Goal: Task Accomplishment & Management: Understand process/instructions

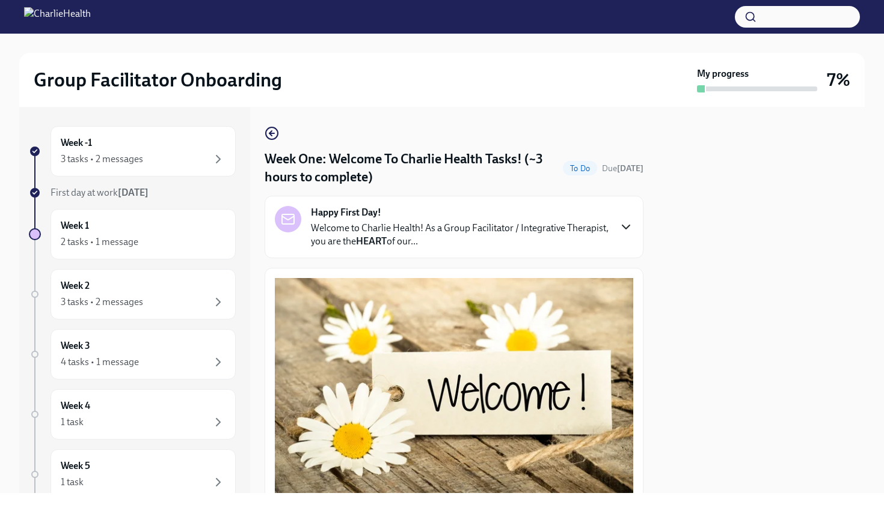
click at [632, 229] on icon "button" at bounding box center [625, 227] width 14 height 14
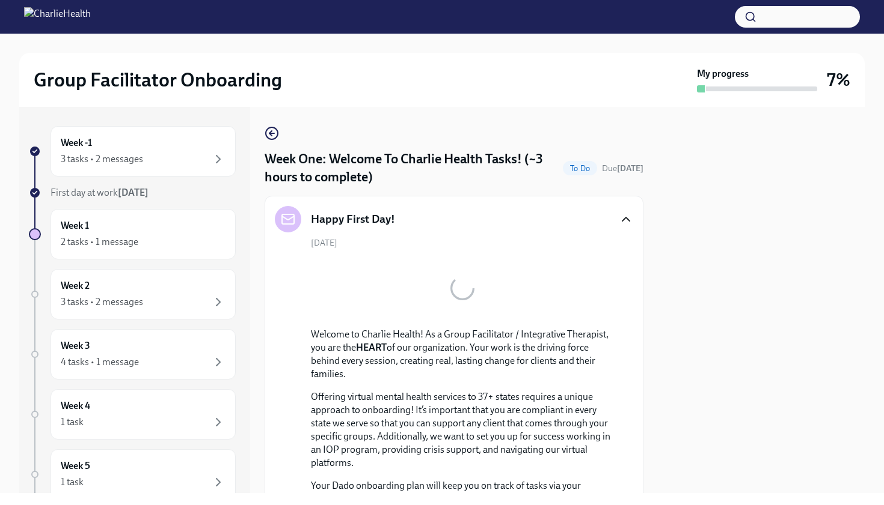
click at [693, 267] on div at bounding box center [761, 300] width 207 height 386
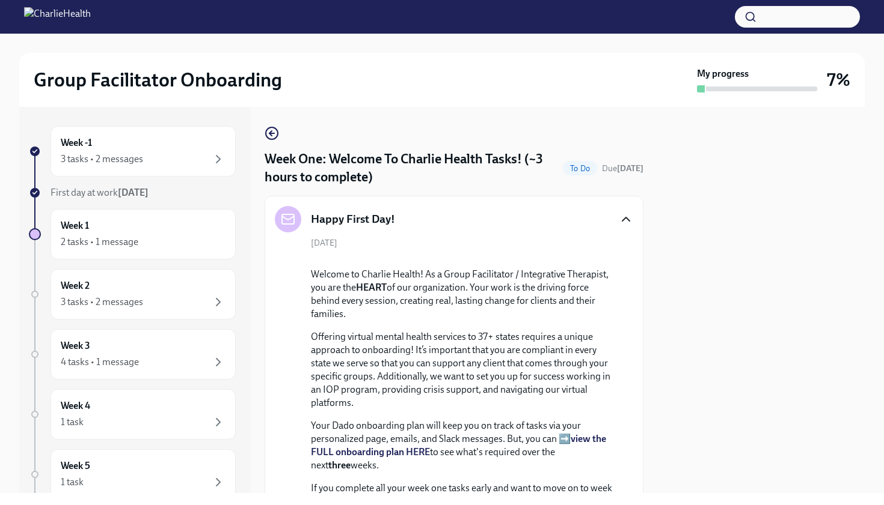
click at [636, 290] on div "Happy First Day! August 18th Welcome to Charlie Health! As a Group Facilitator …" at bounding box center [453, 436] width 379 height 481
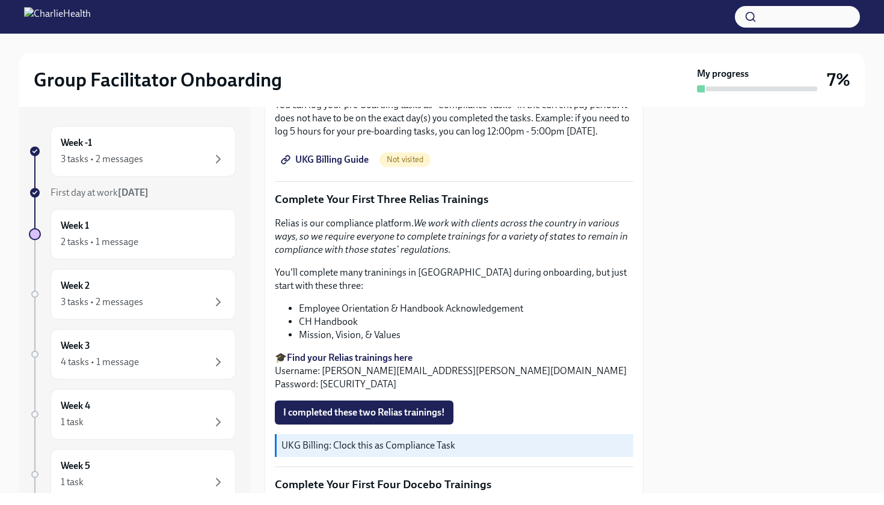
scroll to position [1635, 0]
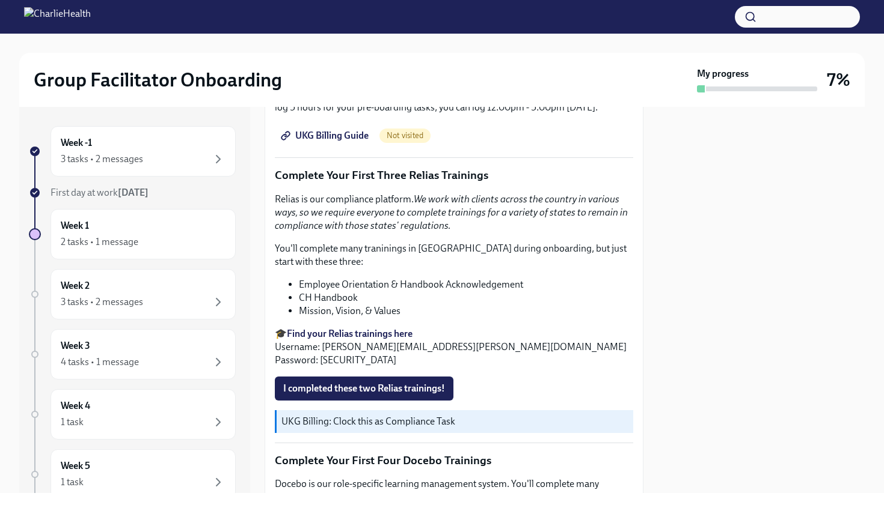
click at [362, 142] on span "UKG Billing Guide" at bounding box center [325, 136] width 85 height 12
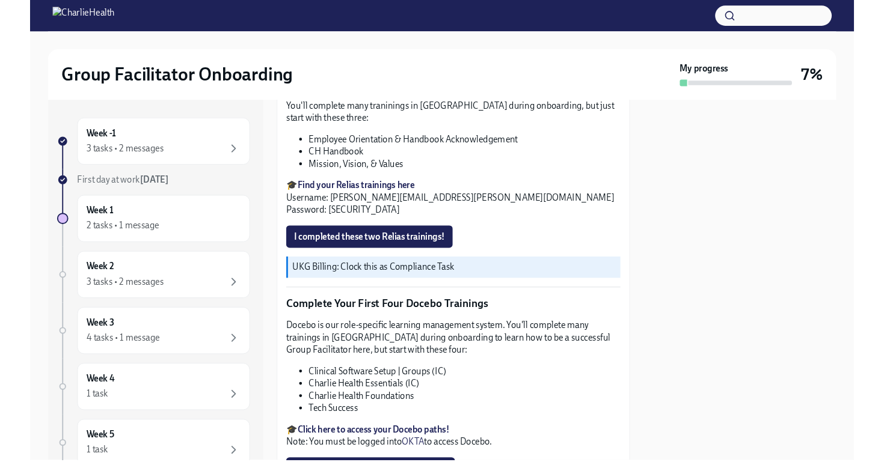
scroll to position [1779, 0]
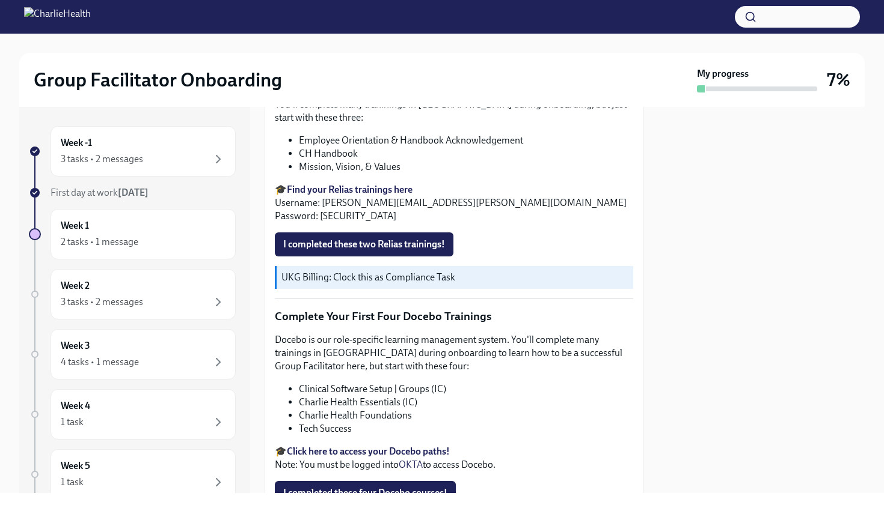
click at [353, 195] on strong "Find your Relias trainings here" at bounding box center [350, 189] width 126 height 11
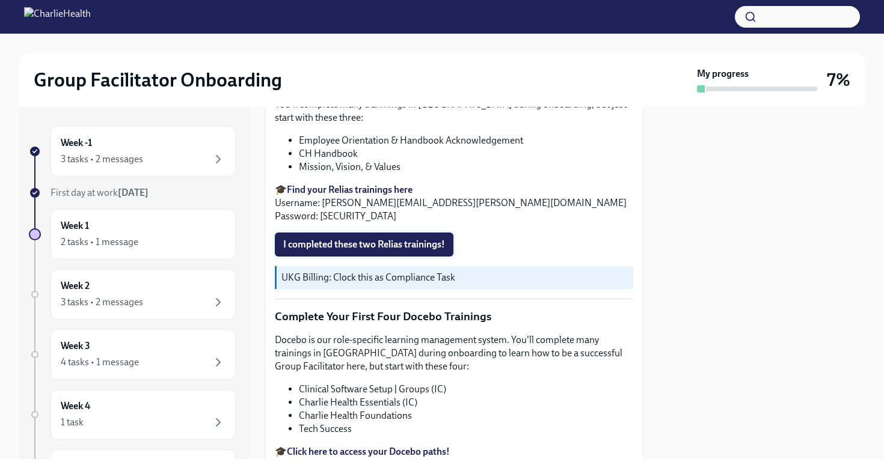
click at [347, 251] on span "I completed these two Relias trainings!" at bounding box center [364, 245] width 162 height 12
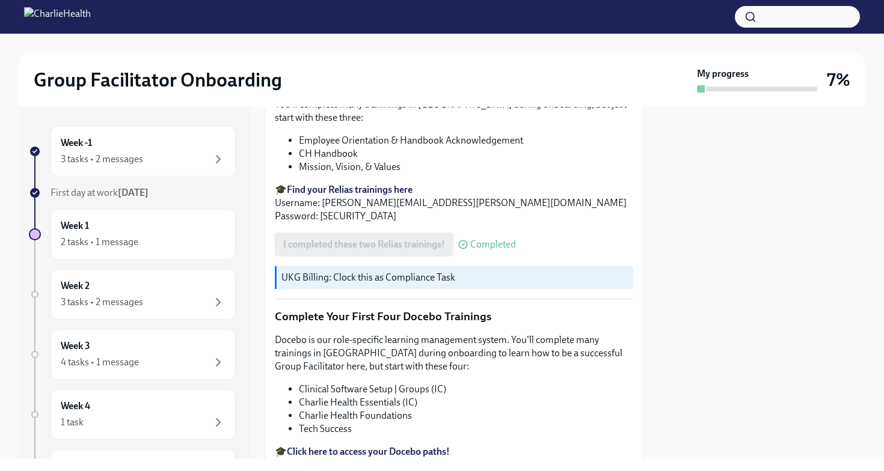
click at [510, 147] on li "Employee Orientation & Handbook Acknowledgement" at bounding box center [466, 140] width 334 height 13
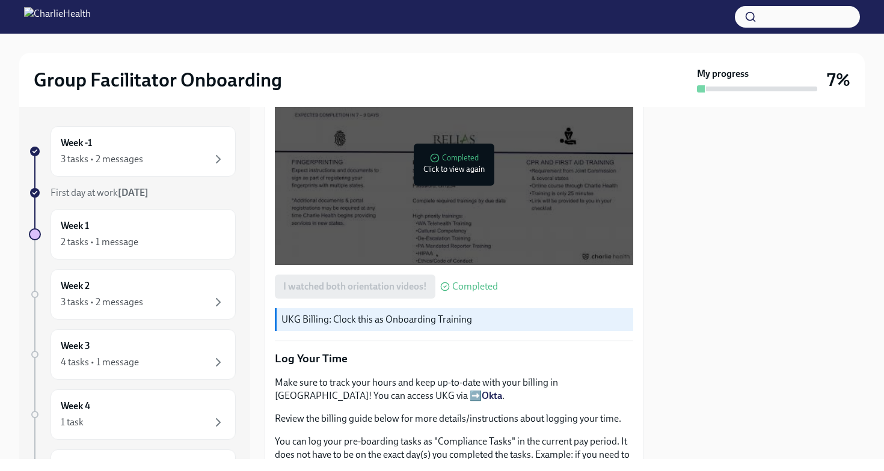
scroll to position [1298, 0]
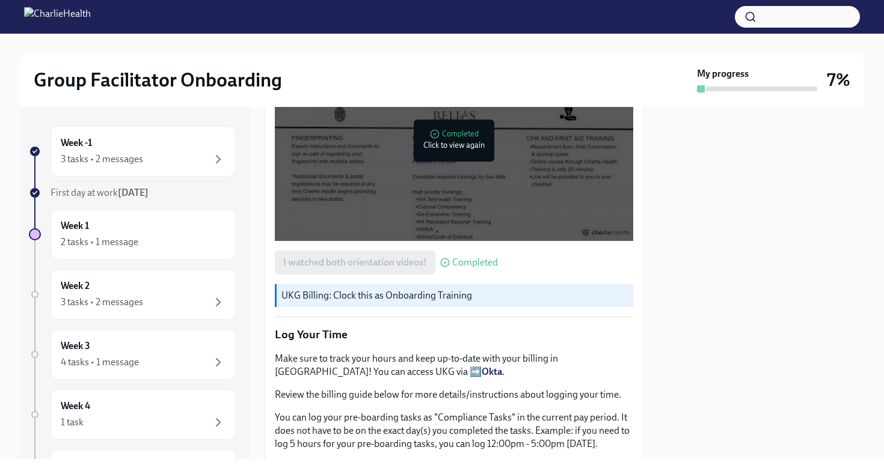
click at [408, 210] on div at bounding box center [454, 140] width 358 height 201
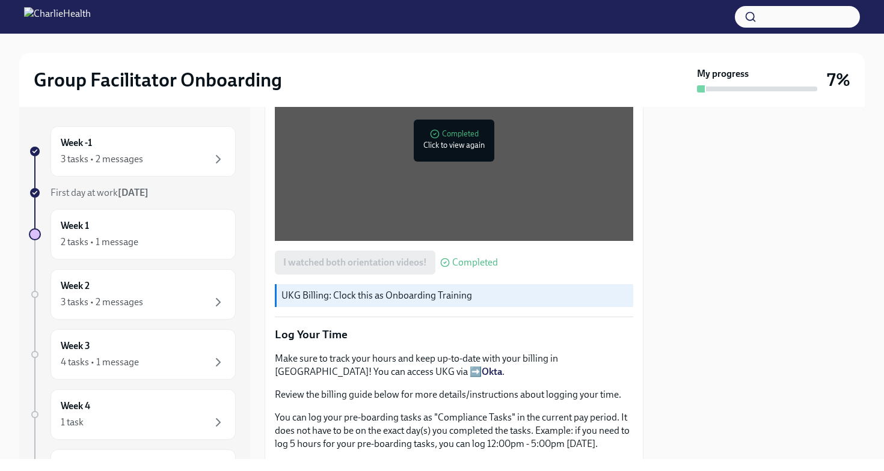
click at [267, 218] on div "Welcome aboard! This first set of tasks will get you set up for onboarding succ…" at bounding box center [453, 213] width 379 height 1651
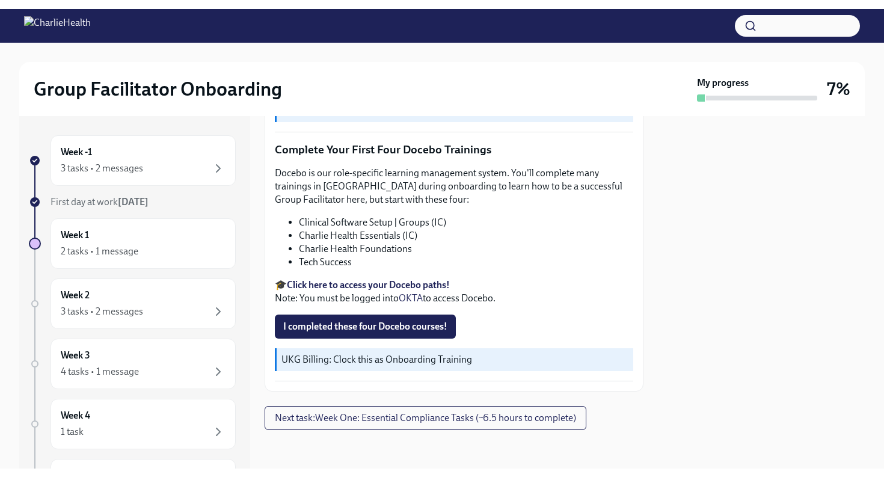
scroll to position [2070, 0]
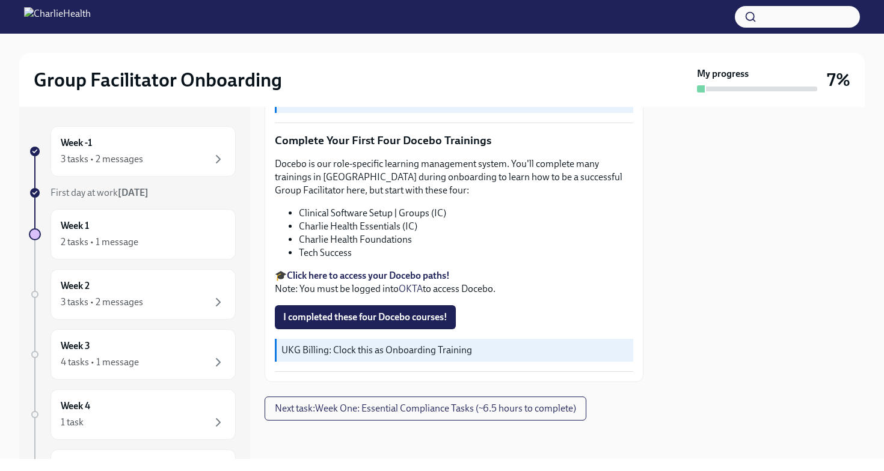
click at [376, 276] on strong "Click here to access your Docebo paths!" at bounding box center [368, 275] width 163 height 11
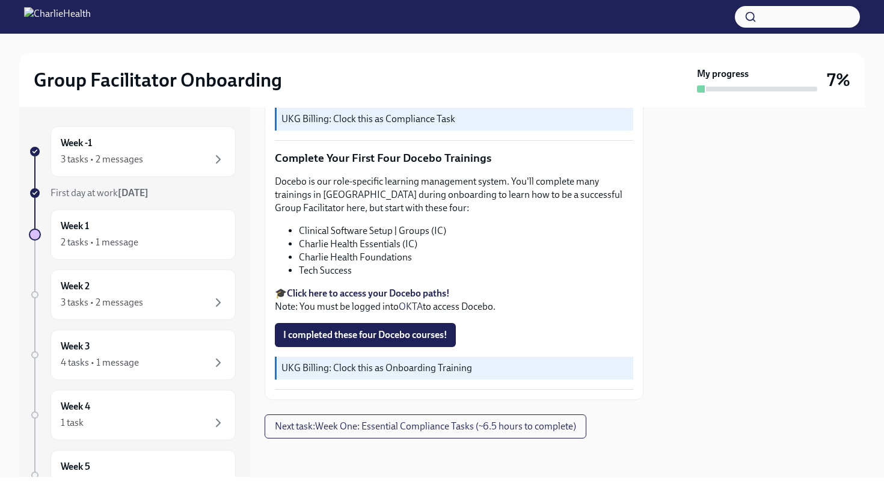
scroll to position [2036, 0]
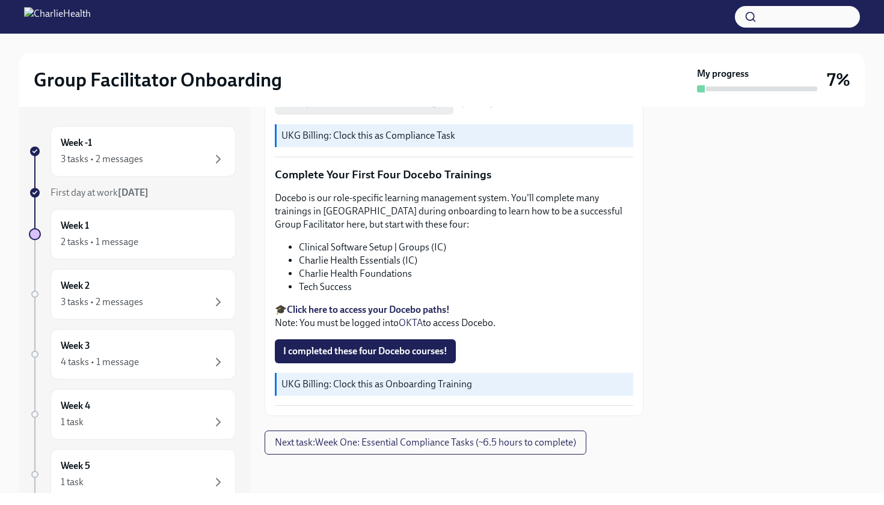
click at [367, 312] on strong "Click here to access your Docebo paths!" at bounding box center [368, 309] width 163 height 11
click at [396, 311] on strong "Click here to access your Docebo paths!" at bounding box center [368, 309] width 163 height 11
click at [377, 313] on strong "Click here to access your Docebo paths!" at bounding box center [368, 309] width 163 height 11
click at [373, 313] on strong "Click here to access your Docebo paths!" at bounding box center [368, 309] width 163 height 11
click at [340, 311] on strong "Click here to access your Docebo paths!" at bounding box center [368, 309] width 163 height 11
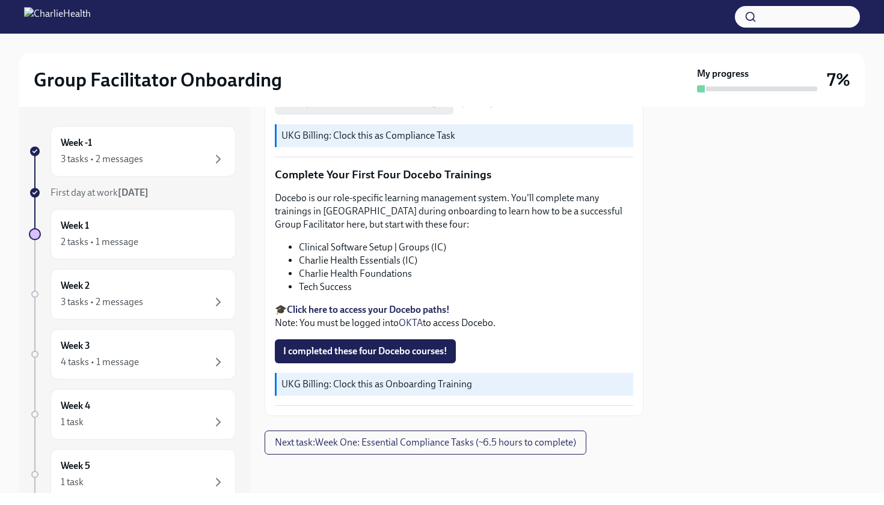
click at [358, 313] on strong "Click here to access your Docebo paths!" at bounding box center [368, 309] width 163 height 11
click at [372, 311] on strong "Click here to access your Docebo paths!" at bounding box center [368, 309] width 163 height 11
click at [362, 352] on span "I completed these four Docebo courses!" at bounding box center [365, 352] width 164 height 12
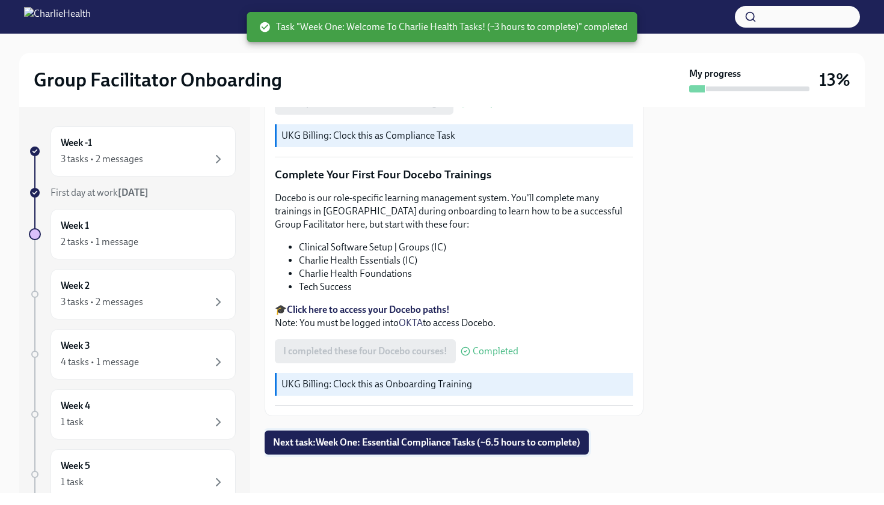
click at [412, 444] on span "Next task : Week One: Essential Compliance Tasks (~6.5 hours to complete)" at bounding box center [426, 443] width 307 height 12
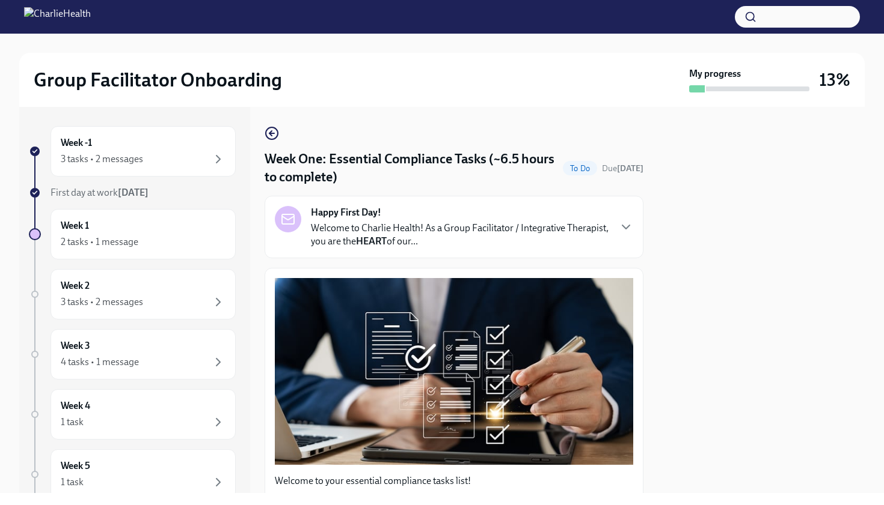
click at [525, 234] on p "Welcome to Charlie Health! As a Group Facilitator / Integrative Therapist, you …" at bounding box center [460, 235] width 298 height 26
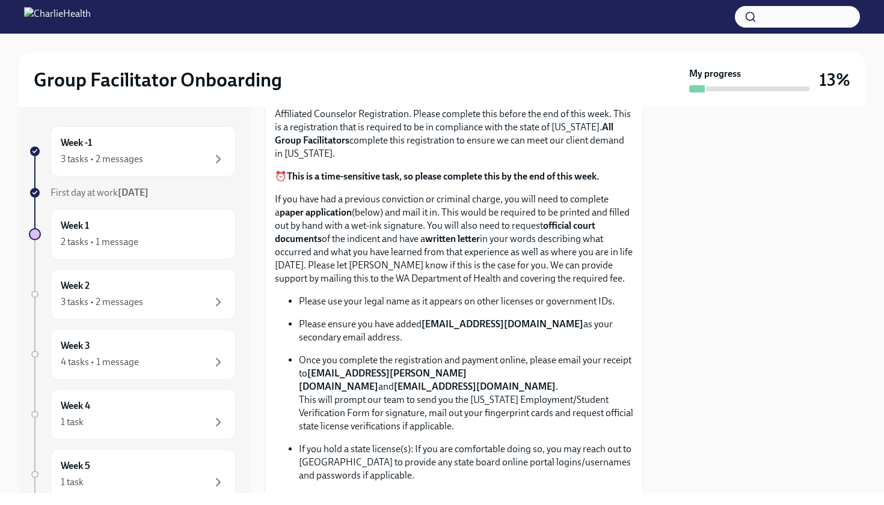
scroll to position [986, 0]
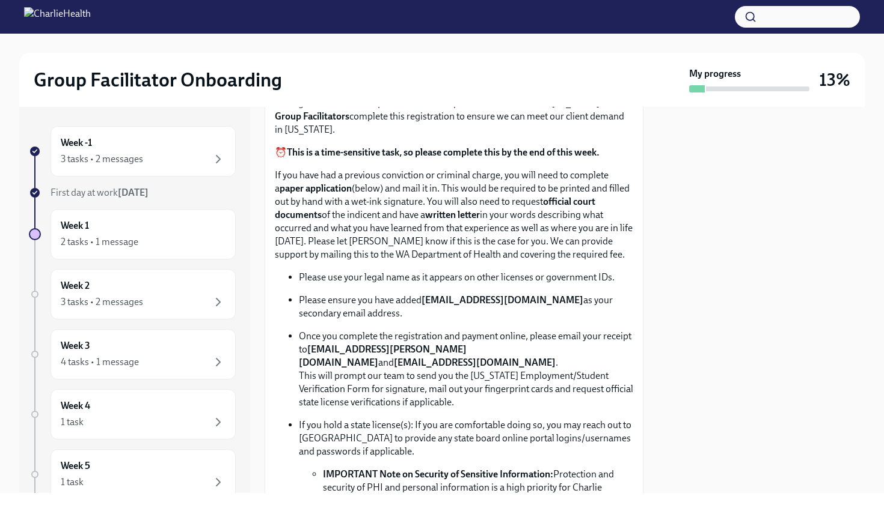
click at [522, 158] on strong "This is a time-sensitive task, so please complete this by the end of this week." at bounding box center [443, 152] width 313 height 11
click at [623, 261] on p "If you have had a previous conviction or criminal charge, you will need to comp…" at bounding box center [454, 215] width 358 height 93
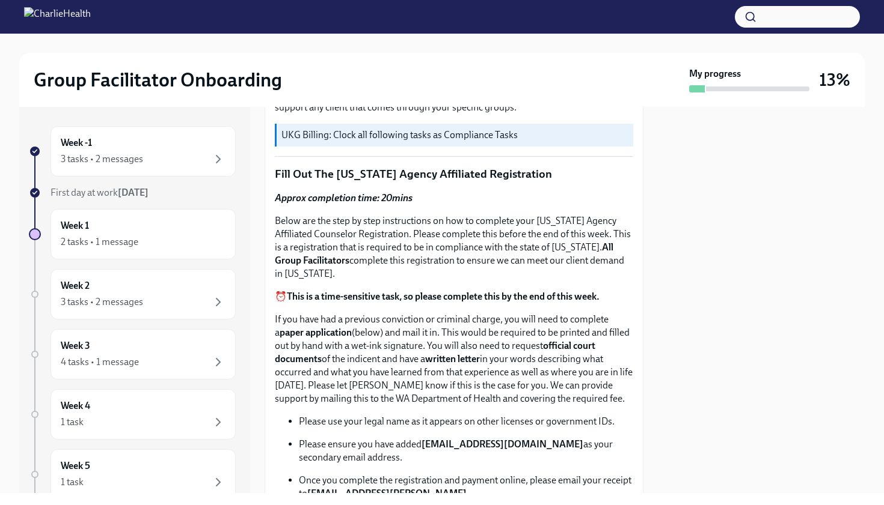
scroll to position [866, 0]
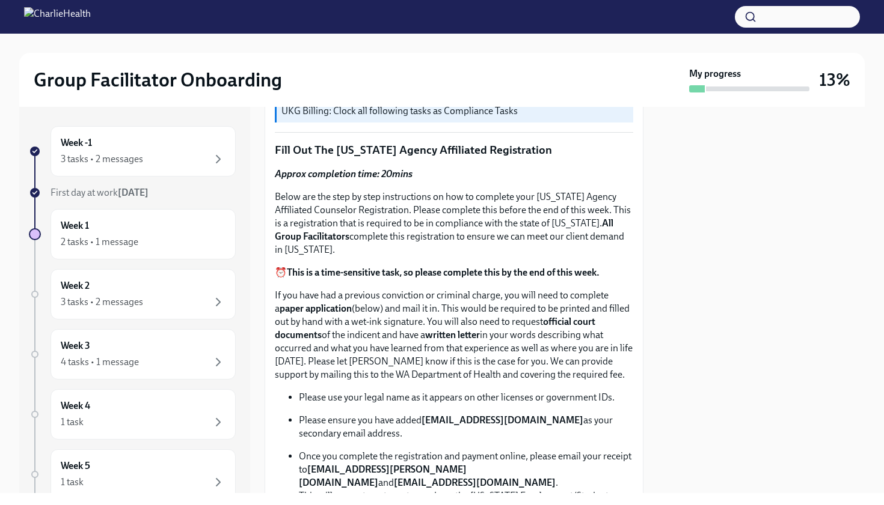
click at [406, 278] on strong "This is a time-sensitive task, so please complete this by the end of this week." at bounding box center [443, 272] width 313 height 11
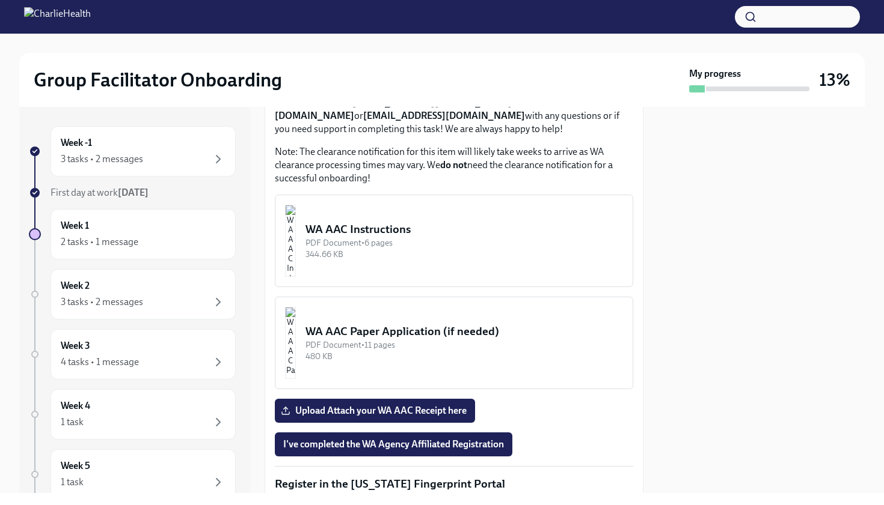
scroll to position [1443, 0]
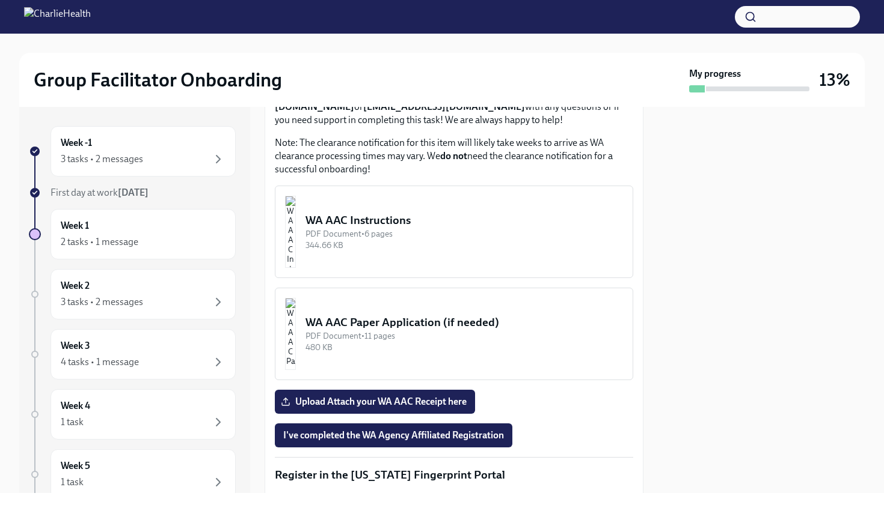
click at [426, 240] on div "PDF Document • 6 pages" at bounding box center [463, 233] width 317 height 11
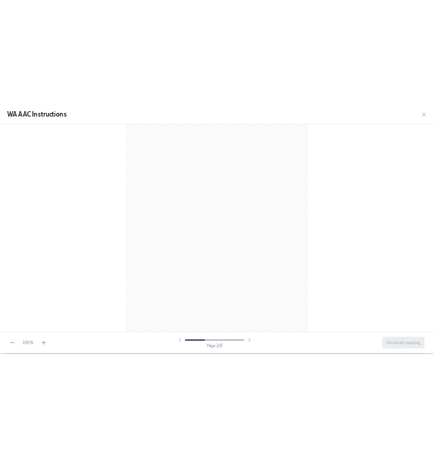
scroll to position [553, 0]
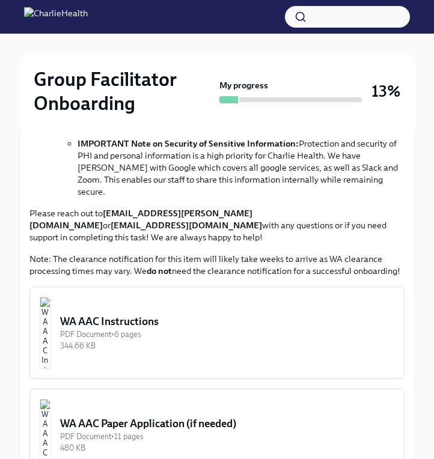
scroll to position [962, 0]
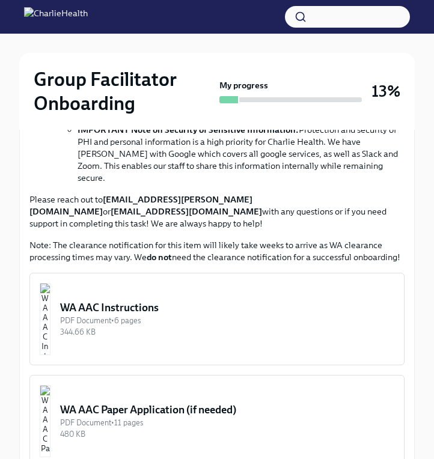
click at [171, 315] on div "PDF Document • 6 pages" at bounding box center [227, 320] width 334 height 11
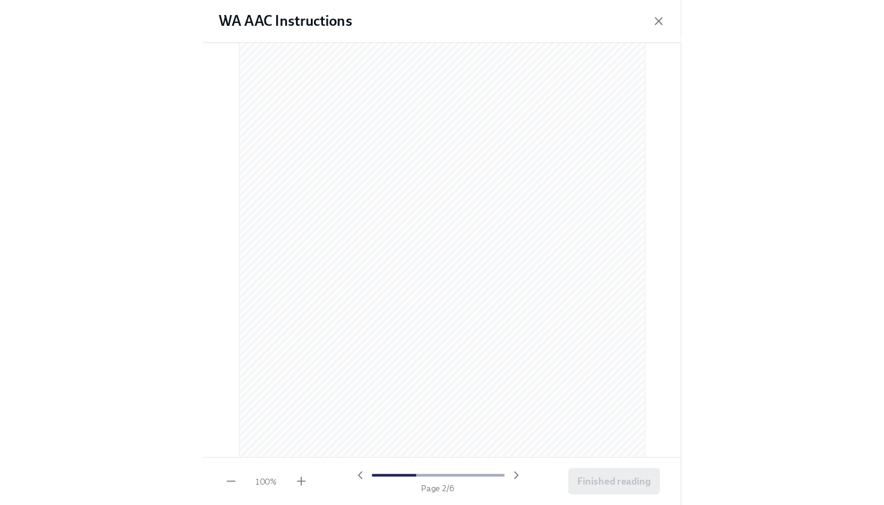
scroll to position [0, 0]
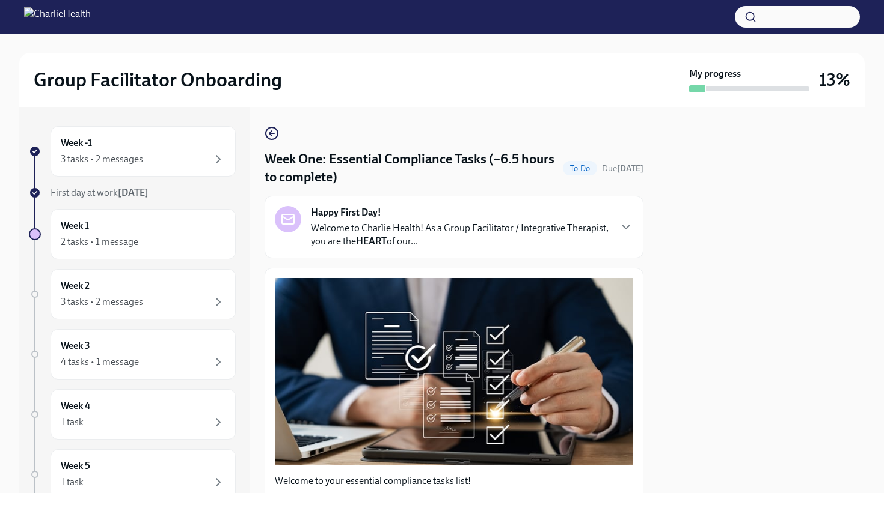
click at [521, 100] on div "Group Facilitator Onboarding My progress 13%" at bounding box center [441, 80] width 845 height 54
click at [616, 222] on div "Happy First Day! Welcome to Charlie Health! As a Group Facilitator / Integrativ…" at bounding box center [454, 227] width 358 height 42
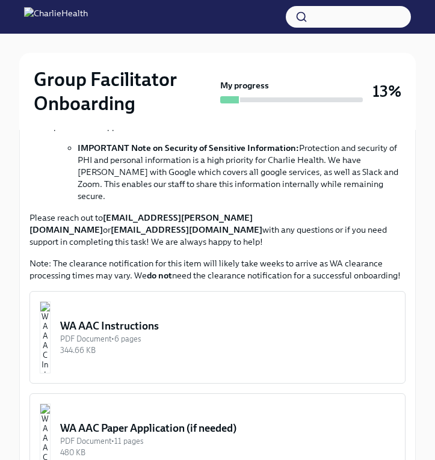
scroll to position [986, 0]
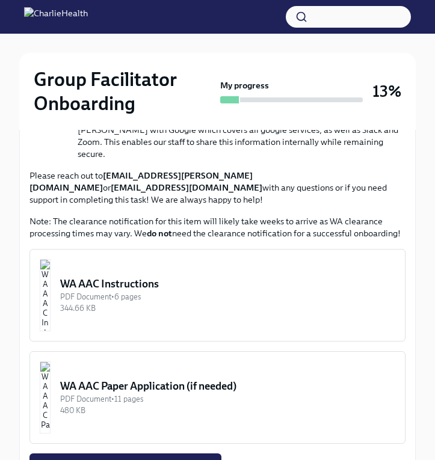
click at [50, 259] on img "button" at bounding box center [45, 295] width 11 height 72
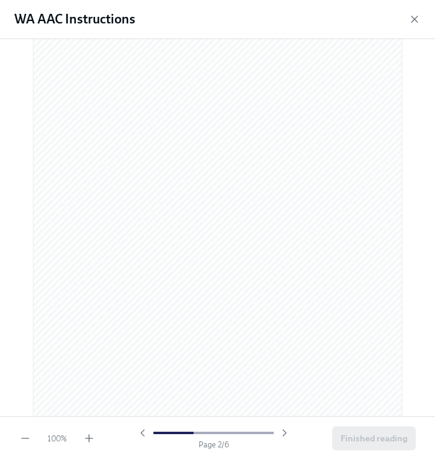
scroll to position [577, 0]
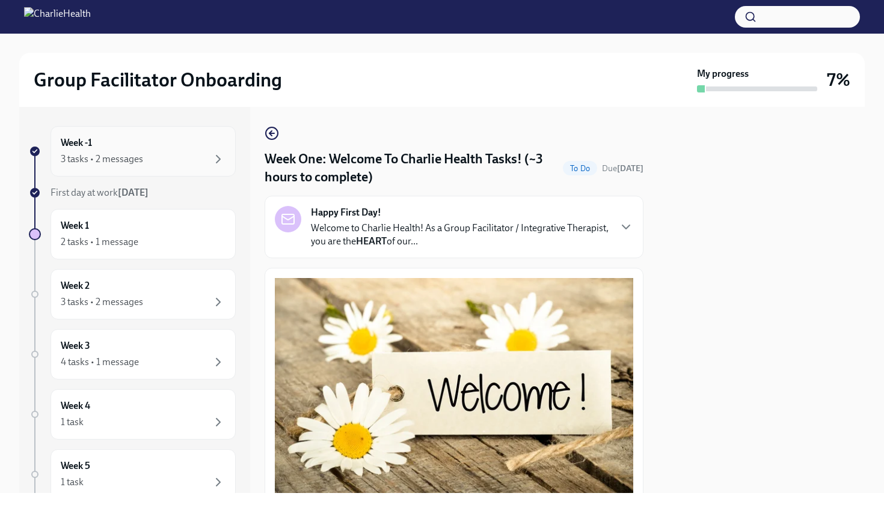
click at [197, 174] on div "Week -1 3 tasks • 2 messages" at bounding box center [142, 151] width 185 height 50
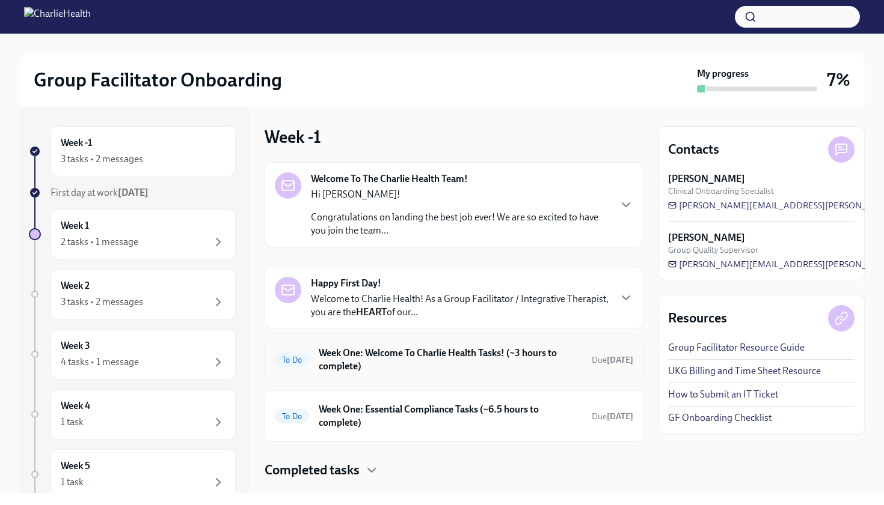
click at [483, 359] on h6 "Week One: Welcome To Charlie Health Tasks! (~3 hours to complete)" at bounding box center [450, 360] width 263 height 26
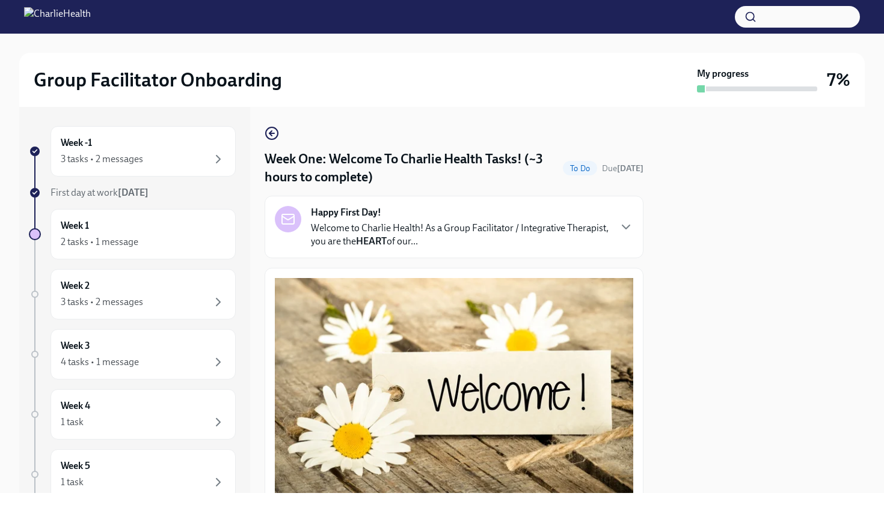
click at [582, 250] on div "Happy First Day! Welcome to Charlie Health! As a Group Facilitator / Integrativ…" at bounding box center [453, 227] width 379 height 63
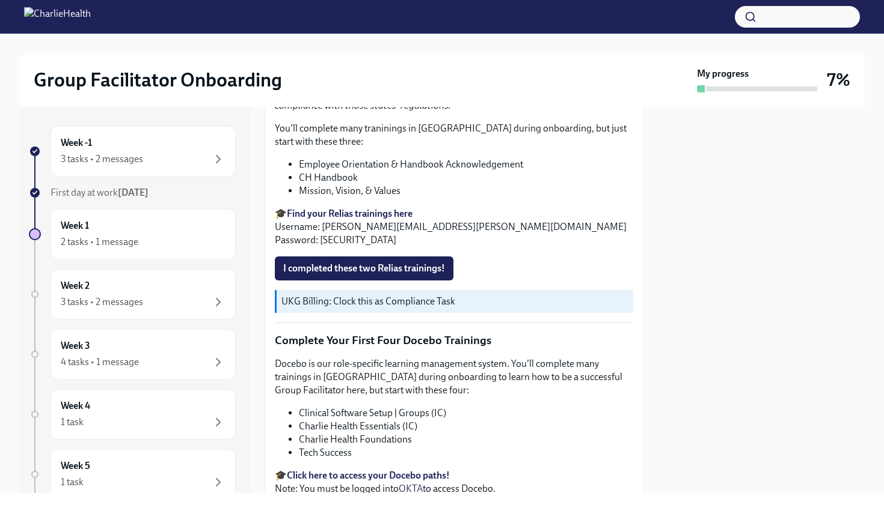
scroll to position [1779, 0]
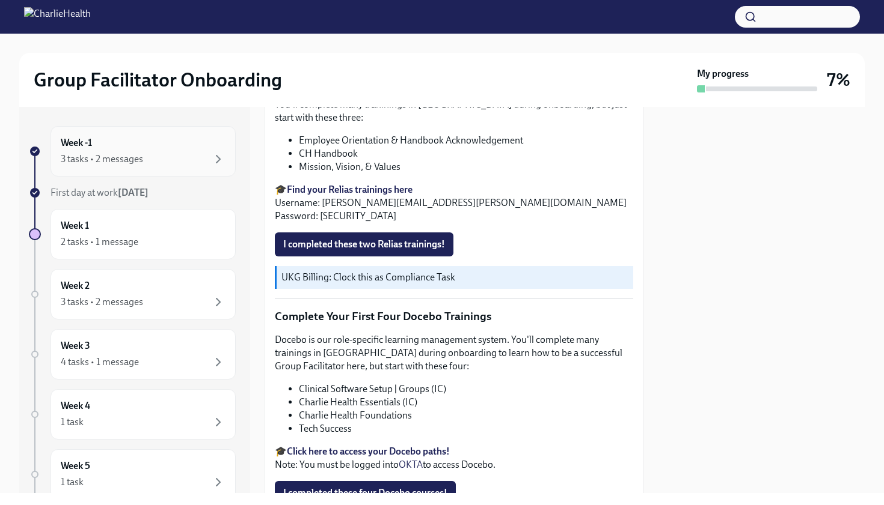
click at [220, 170] on div "Week -1 3 tasks • 2 messages" at bounding box center [142, 151] width 185 height 50
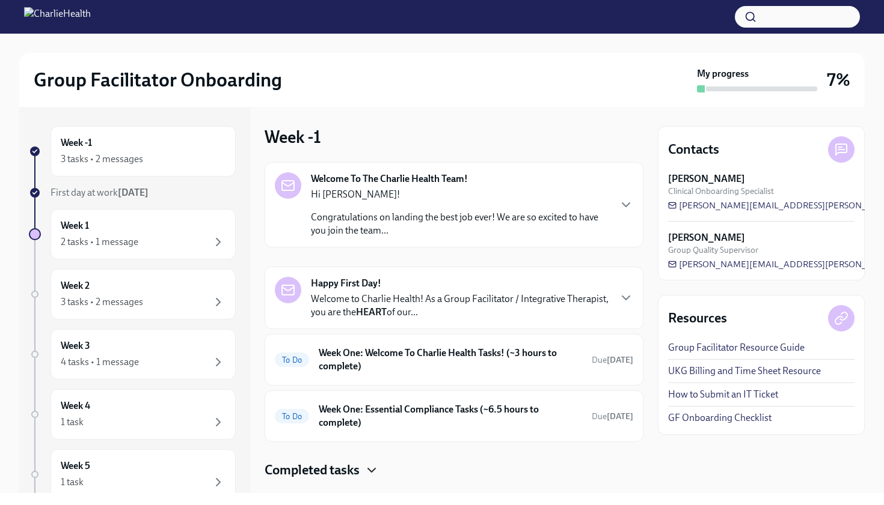
click at [373, 473] on icon "button" at bounding box center [371, 470] width 14 height 14
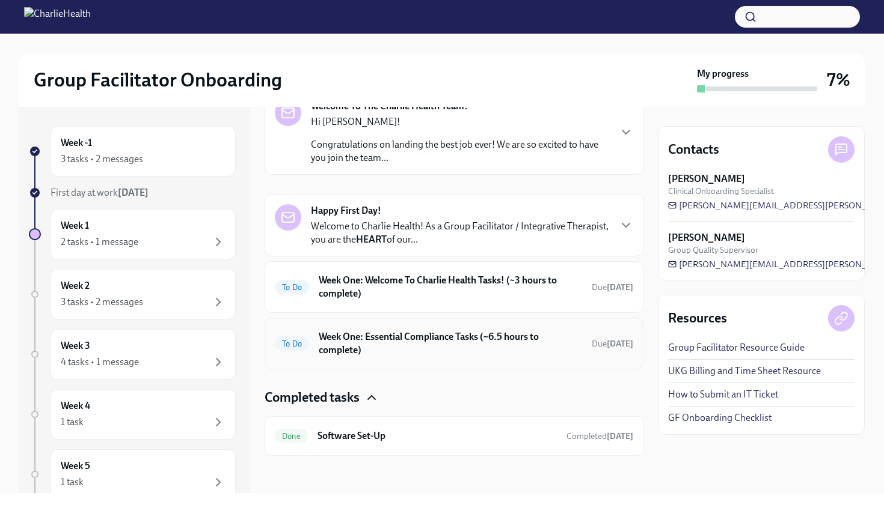
scroll to position [74, 0]
click at [387, 438] on h6 "Software Set-Up" at bounding box center [436, 435] width 239 height 13
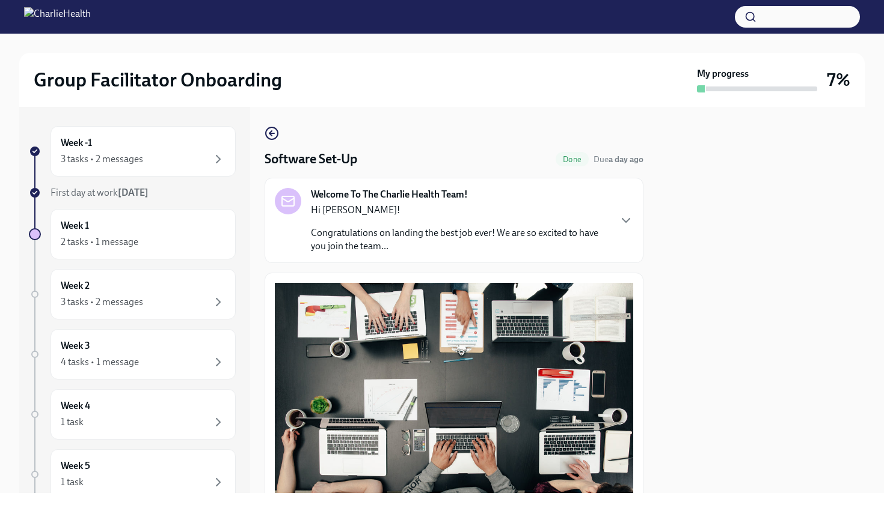
click at [618, 245] on div "Welcome To The Charlie Health Team! Hi [PERSON_NAME]! Congratulations on landin…" at bounding box center [454, 220] width 358 height 65
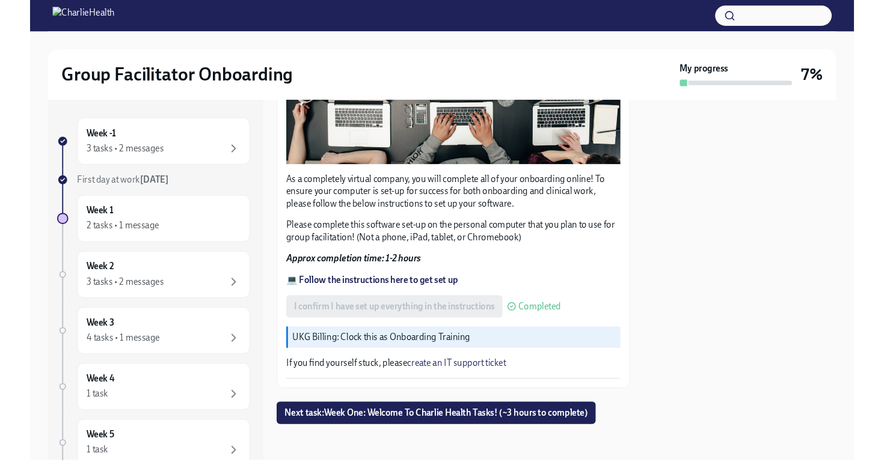
scroll to position [983, 0]
